Goal: Task Accomplishment & Management: Use online tool/utility

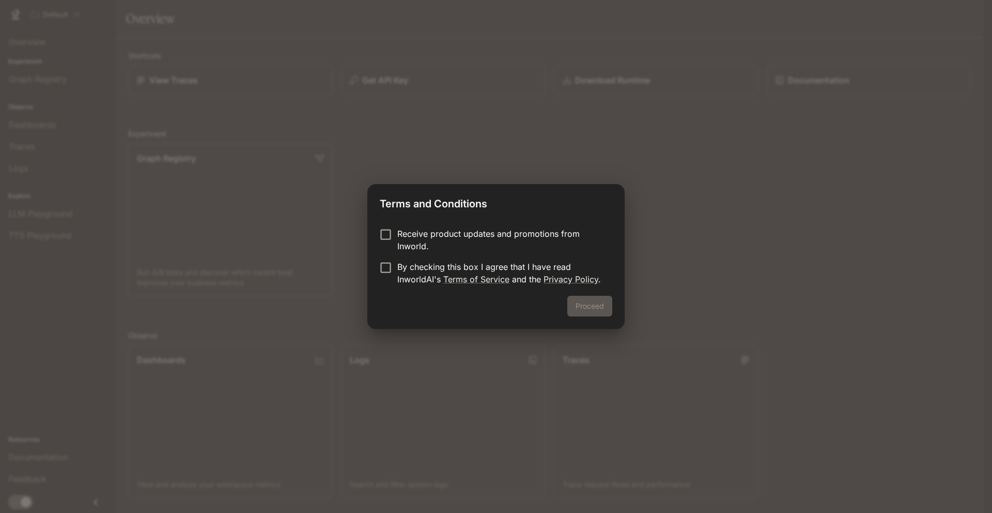
click at [465, 242] on p "Receive product updates and promotions from Inworld." at bounding box center [500, 239] width 207 height 25
click at [441, 267] on p "By checking this box I agree that I have read InworldAI's Terms of Service and …" at bounding box center [500, 272] width 207 height 25
click at [613, 298] on div "Proceed" at bounding box center [495, 312] width 257 height 33
click at [608, 300] on button "Proceed" at bounding box center [589, 306] width 45 height 21
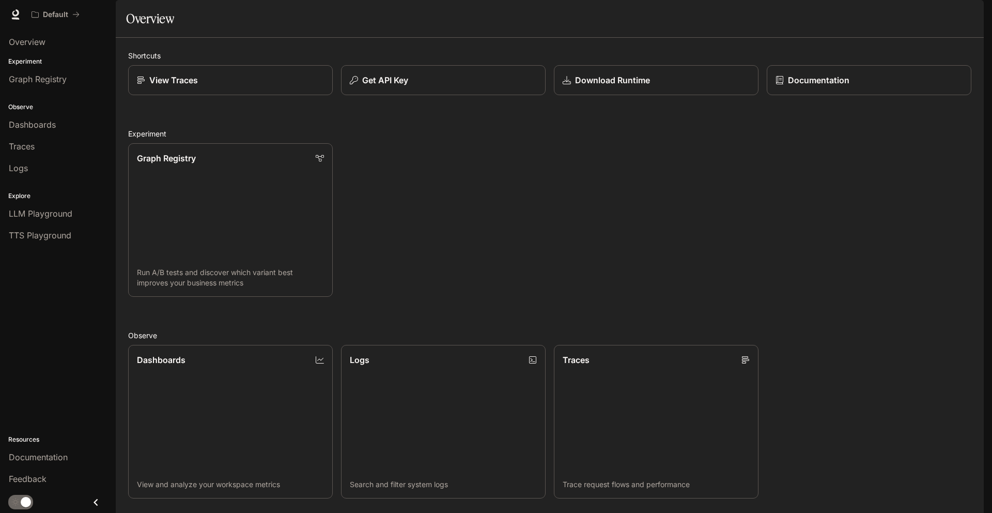
scroll to position [233, 0]
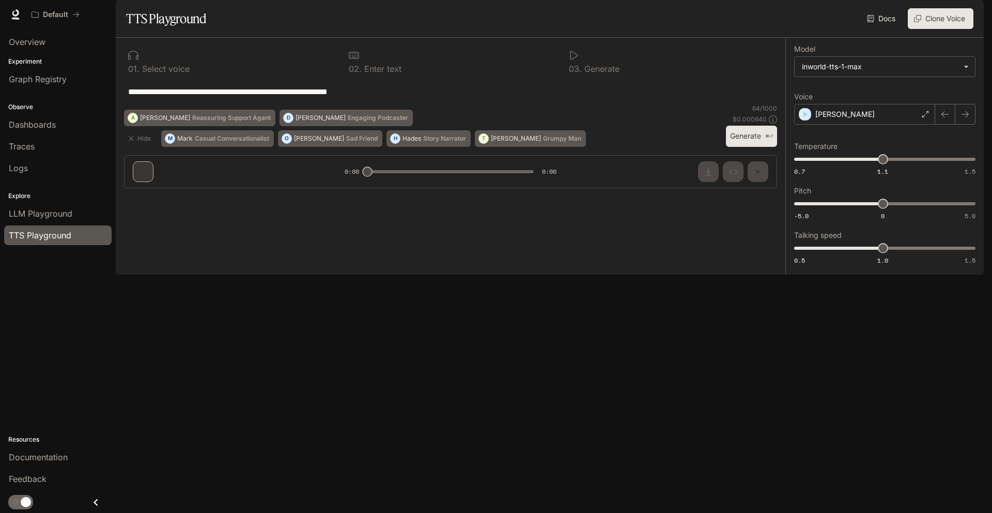
click at [321, 98] on textarea "**********" at bounding box center [450, 92] width 645 height 12
click at [12, 36] on span "Overview" at bounding box center [27, 42] width 37 height 12
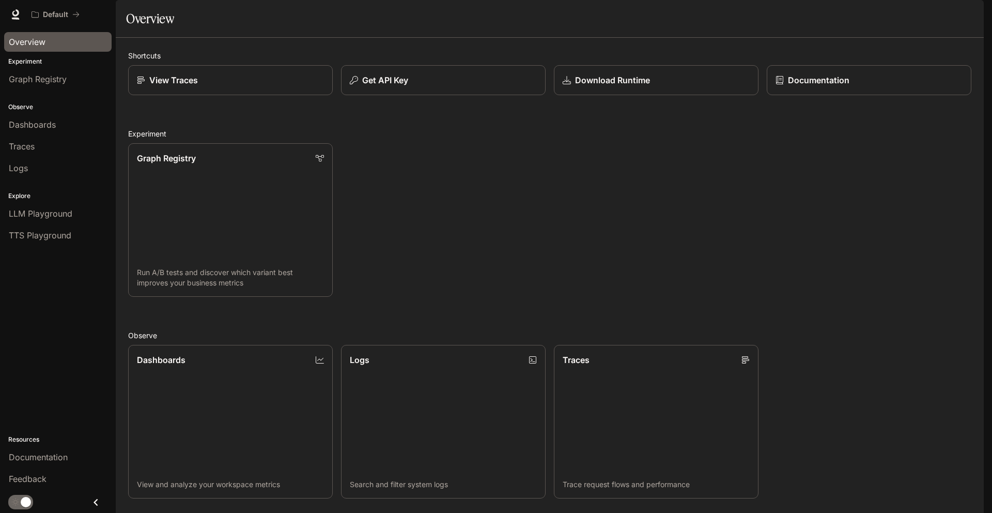
click at [29, 123] on span "Dashboards" at bounding box center [32, 124] width 47 height 12
click at [30, 124] on html "Skip to main content Default Documentation Documentation Portal Overview Experi…" at bounding box center [496, 256] width 992 height 513
click at [33, 127] on html "Skip to main content Default Documentation Documentation Portal Overview Experi…" at bounding box center [496, 256] width 992 height 513
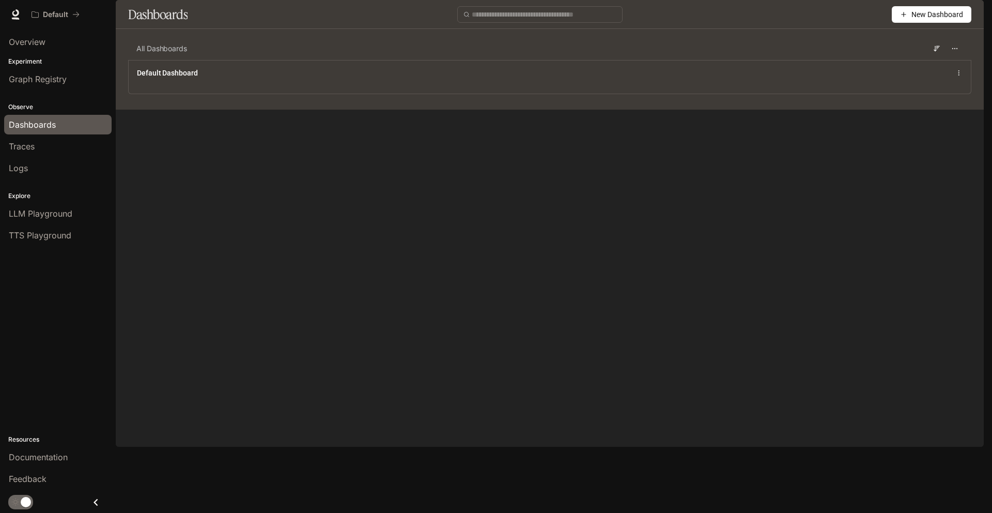
click at [953, 20] on span "New Dashboard" at bounding box center [937, 14] width 52 height 11
click at [928, 62] on div "Create dashboard" at bounding box center [920, 65] width 86 height 11
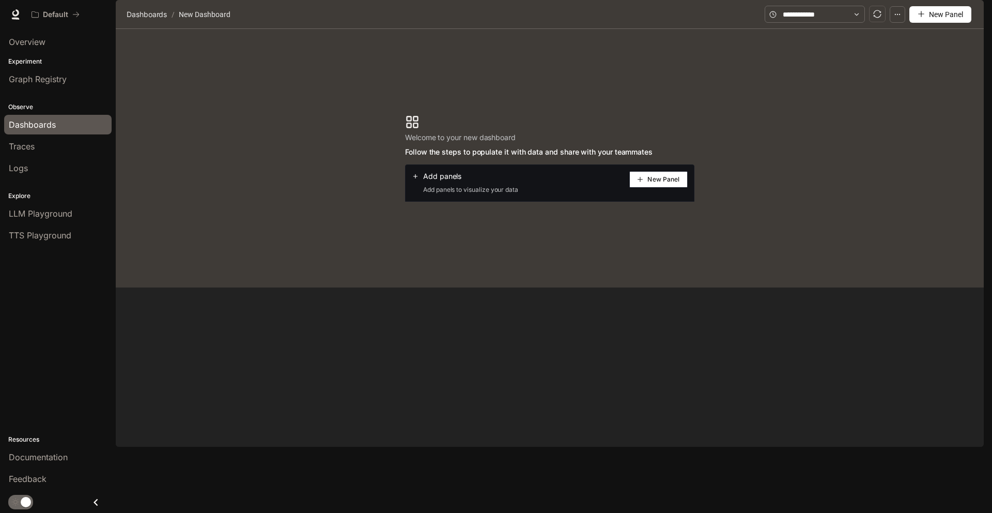
click at [664, 182] on span "New Panel" at bounding box center [663, 179] width 32 height 5
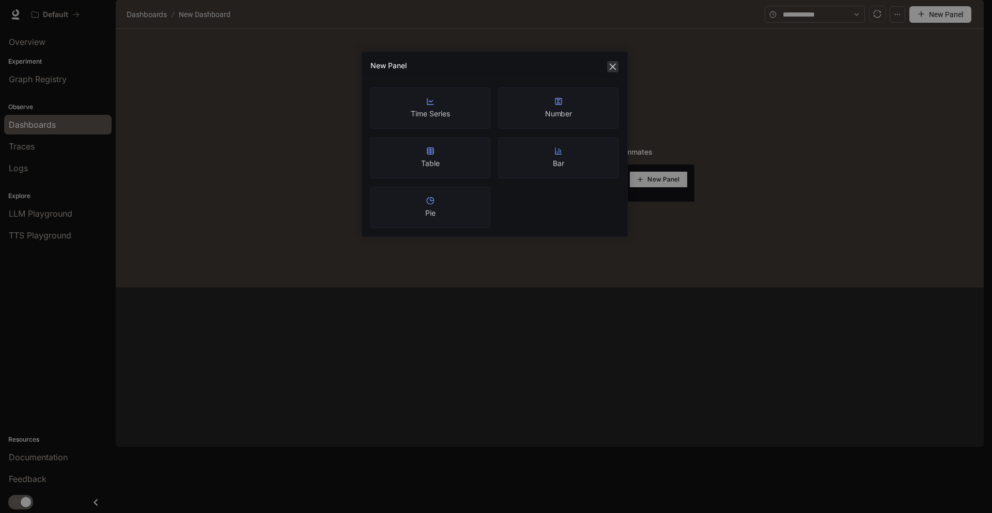
click at [613, 65] on icon "close" at bounding box center [613, 67] width 8 height 8
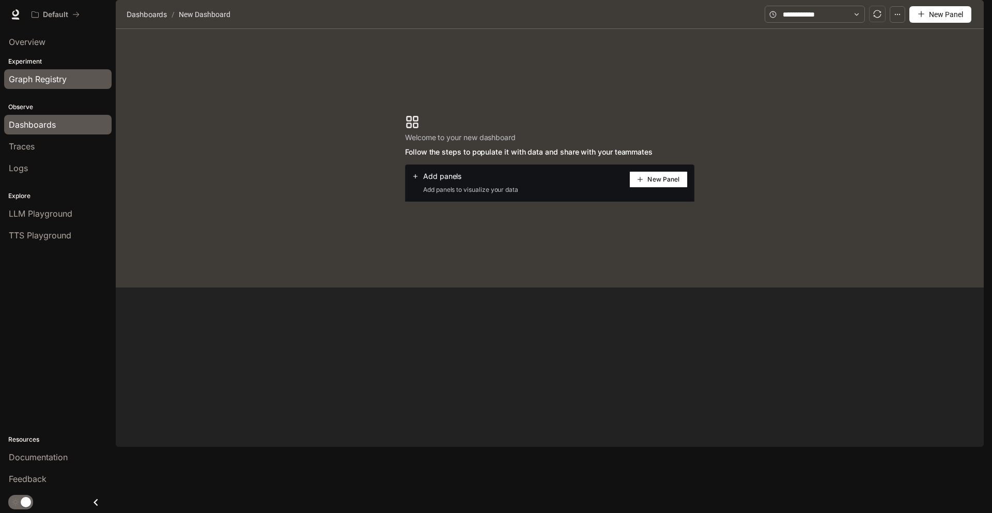
click at [47, 75] on span "Graph Registry" at bounding box center [38, 79] width 58 height 12
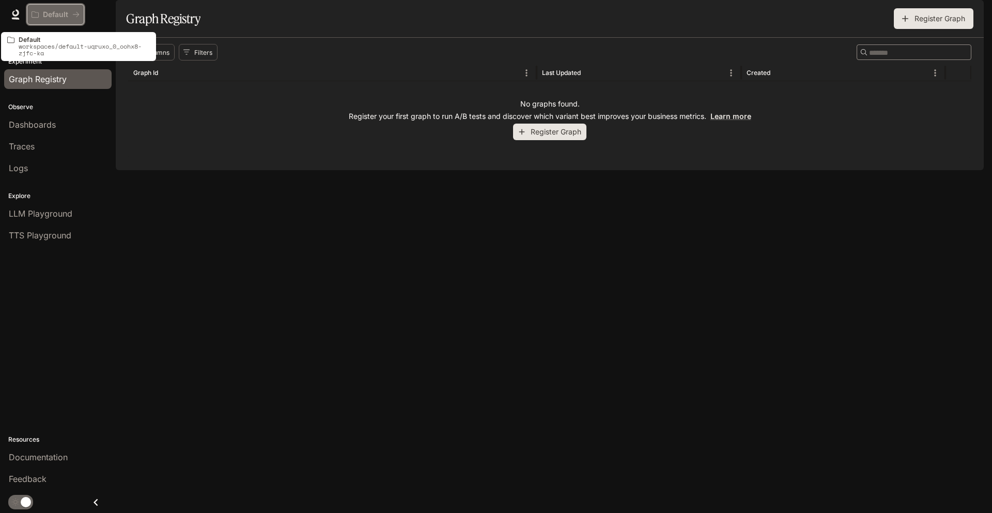
click at [41, 11] on div "Default" at bounding box center [52, 14] width 41 height 9
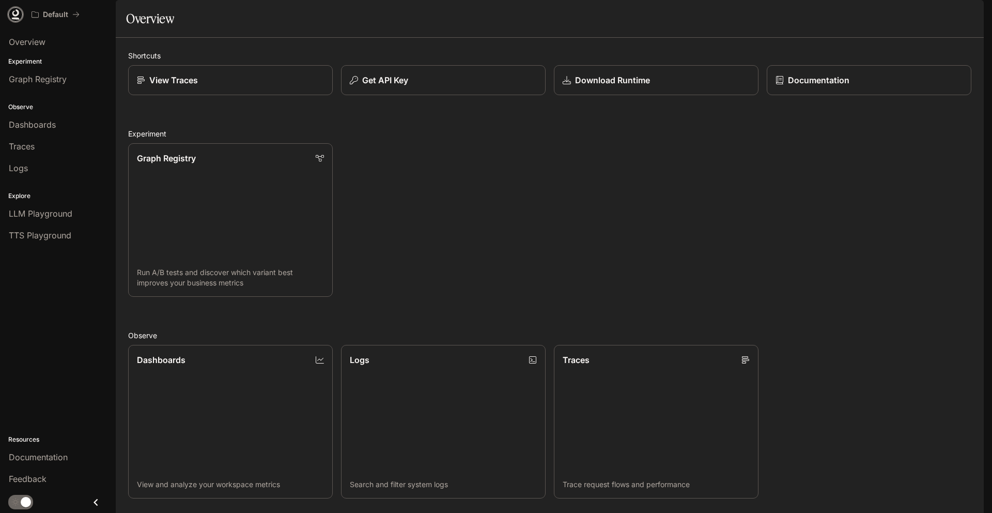
click at [11, 12] on icon at bounding box center [15, 14] width 10 height 10
